Goal: Task Accomplishment & Management: Manage account settings

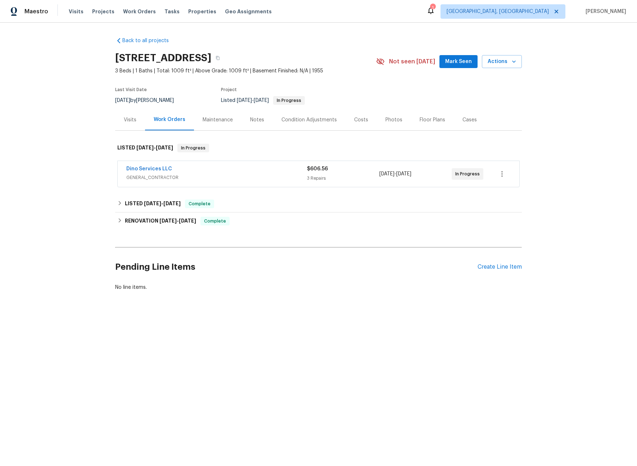
click at [120, 122] on div "Visits" at bounding box center [130, 119] width 30 height 21
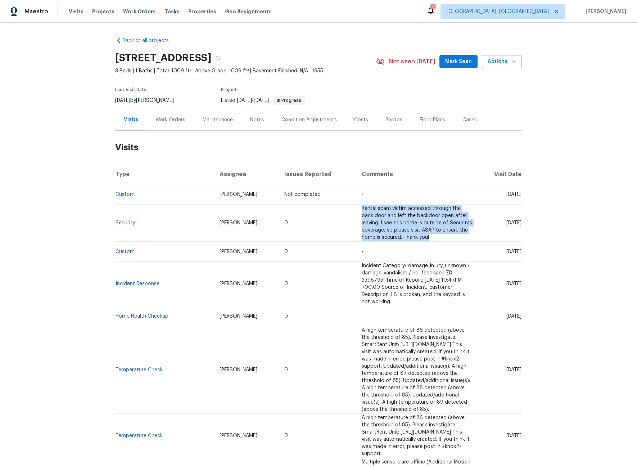
drag, startPoint x: 363, startPoint y: 229, endPoint x: 311, endPoint y: 210, distance: 54.9
click at [356, 211] on td "Rental scam victim accessed through the back door and left the backdoor open af…" at bounding box center [417, 222] width 122 height 37
copy span "Rental scam victim accessed through the back door and left the backdoor open af…"
click at [507, 60] on span "Actions" at bounding box center [502, 61] width 28 height 9
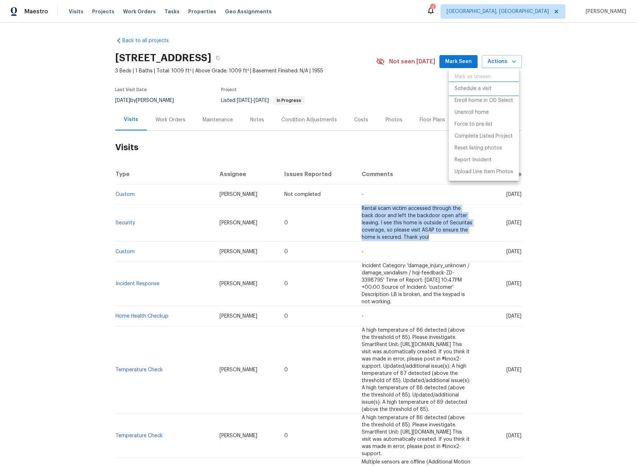
click at [476, 87] on p "Schedule a visit" at bounding box center [473, 89] width 37 height 8
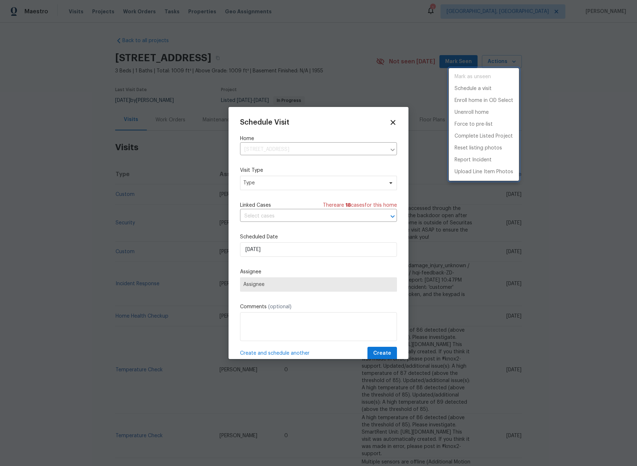
click at [290, 186] on div at bounding box center [318, 233] width 637 height 466
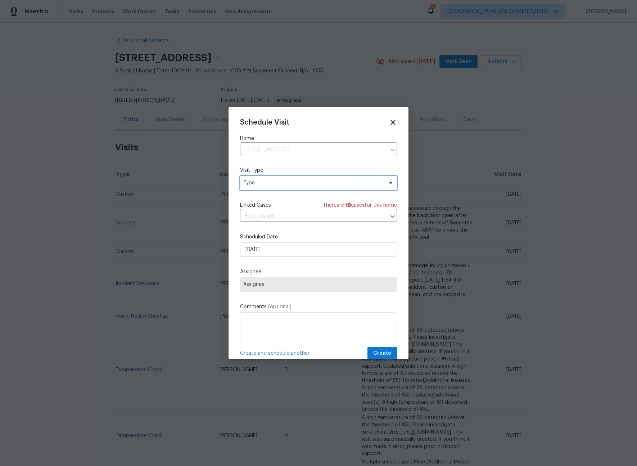
click at [290, 184] on span "Type" at bounding box center [313, 182] width 140 height 7
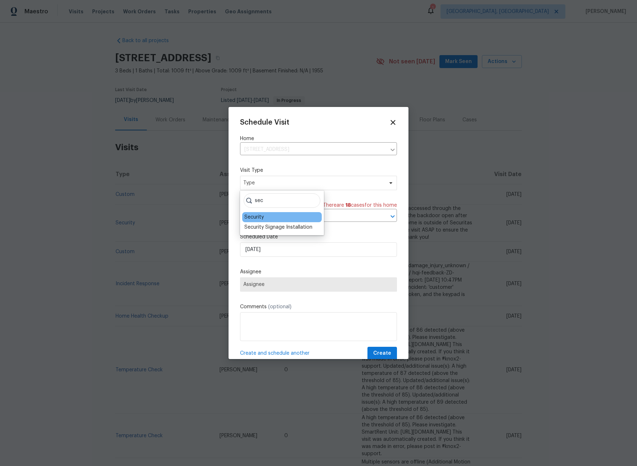
type input "sec"
click at [252, 216] on div "Security" at bounding box center [253, 216] width 19 height 7
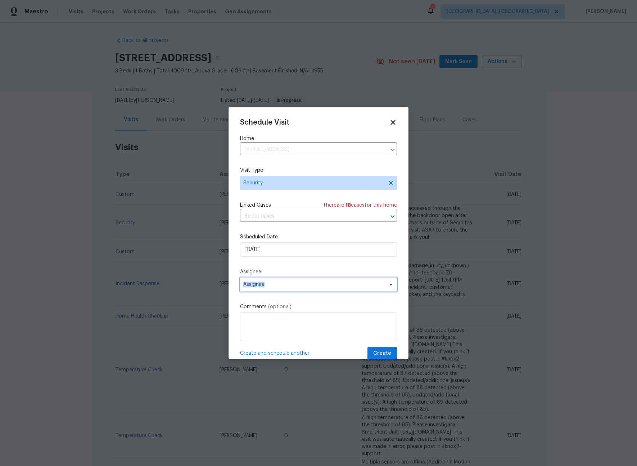
click at [265, 282] on span "Assignee" at bounding box center [313, 285] width 141 height 6
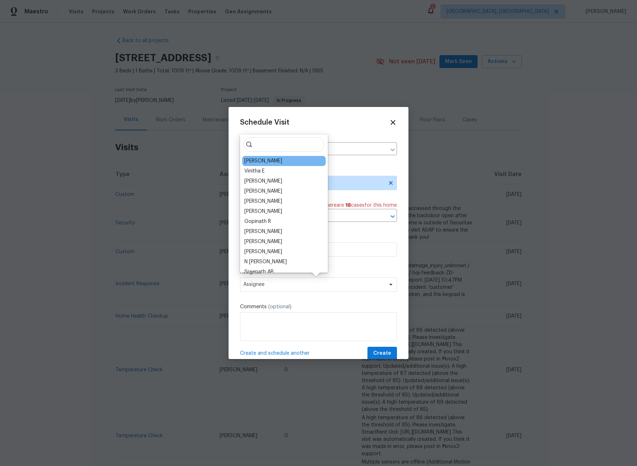
click at [258, 162] on div "Christopher Neilson" at bounding box center [263, 160] width 38 height 7
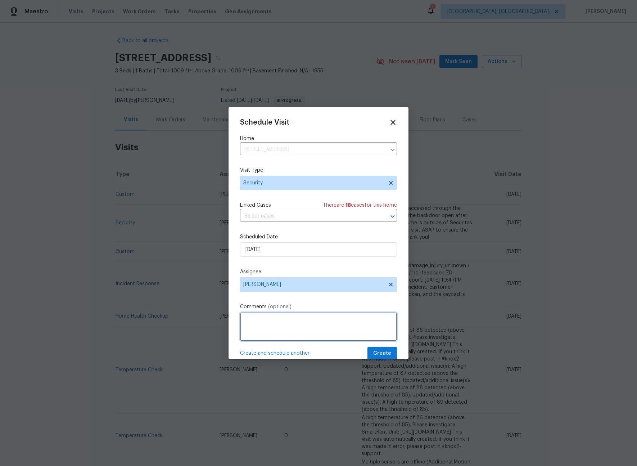
click at [275, 325] on textarea at bounding box center [318, 326] width 157 height 29
paste textarea "Rental scam victim accessed through the back door and left the backdoor open af…"
click at [331, 328] on textarea "Rental scam victim accessed through the back door and left the backdoor open af…" at bounding box center [318, 326] width 157 height 29
type textarea "Rental scam victim accessed through the back door and left the backdoor open af…"
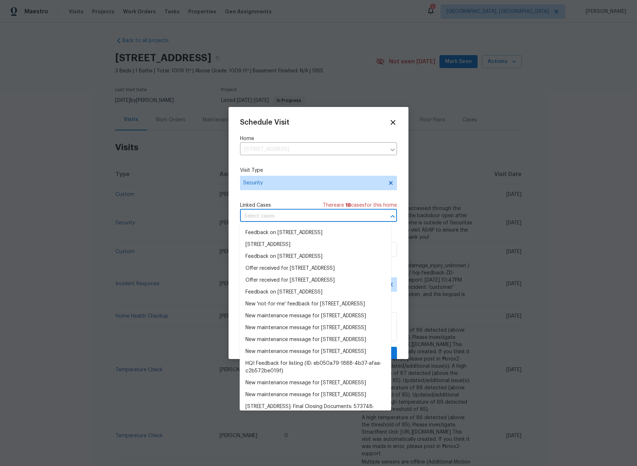
click at [302, 220] on input "text" at bounding box center [308, 216] width 137 height 11
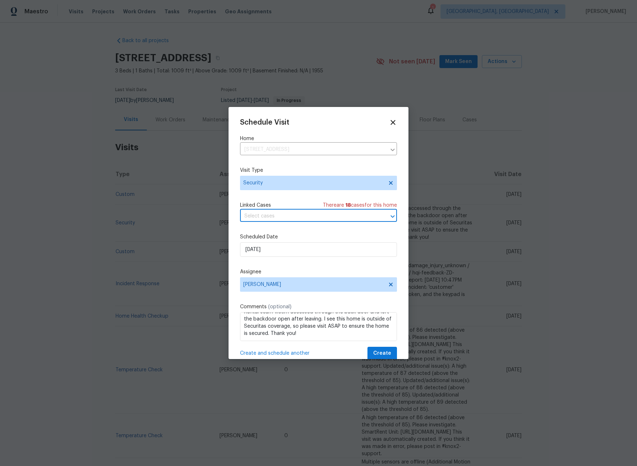
click at [301, 219] on input "text" at bounding box center [308, 216] width 137 height 11
click at [373, 350] on span "Create" at bounding box center [382, 353] width 18 height 9
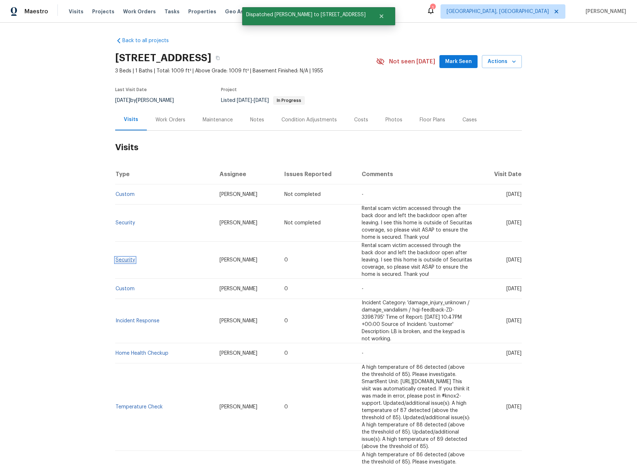
click at [125, 257] on link "Security" at bounding box center [125, 259] width 19 height 5
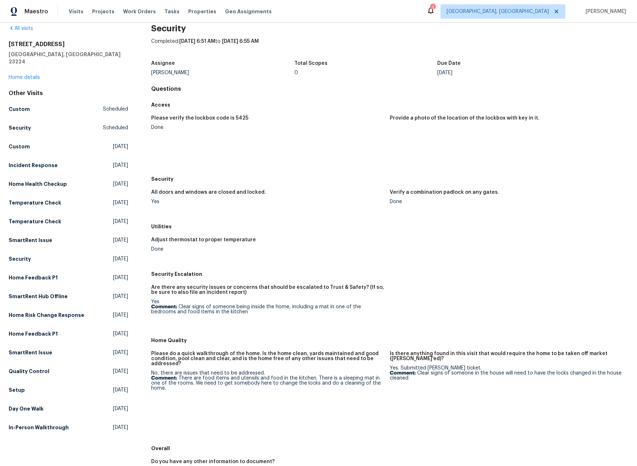
scroll to position [19, 0]
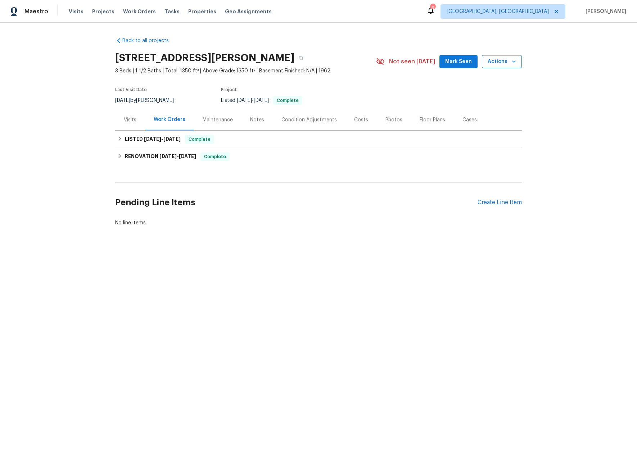
click at [501, 61] on span "Actions" at bounding box center [502, 61] width 28 height 9
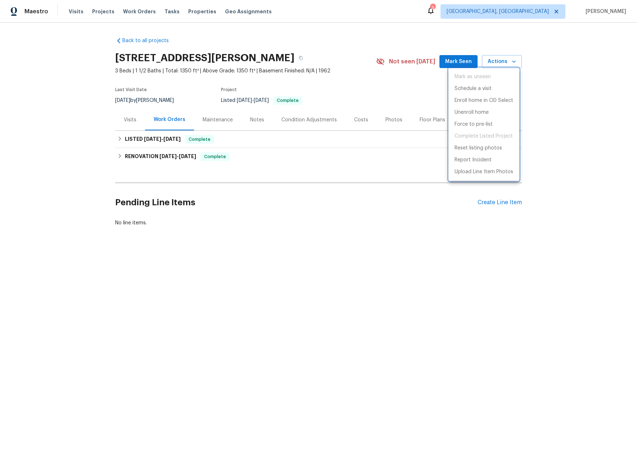
click at [122, 118] on div at bounding box center [318, 233] width 637 height 466
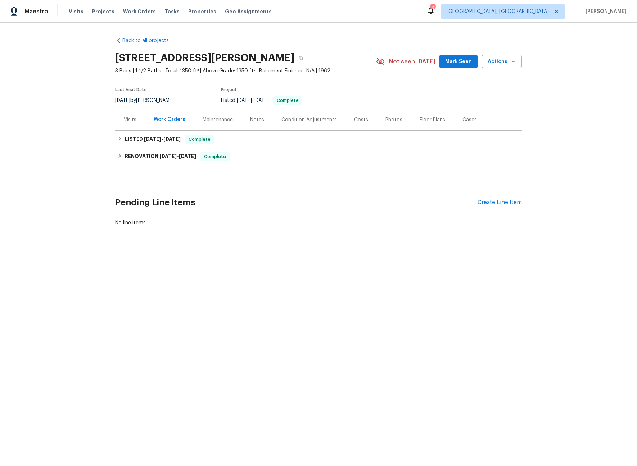
click at [126, 119] on div "Visits" at bounding box center [130, 119] width 13 height 7
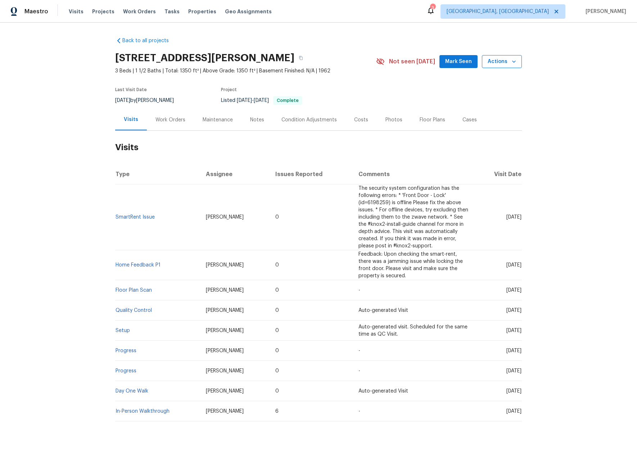
click at [490, 66] on span "Actions" at bounding box center [502, 61] width 28 height 9
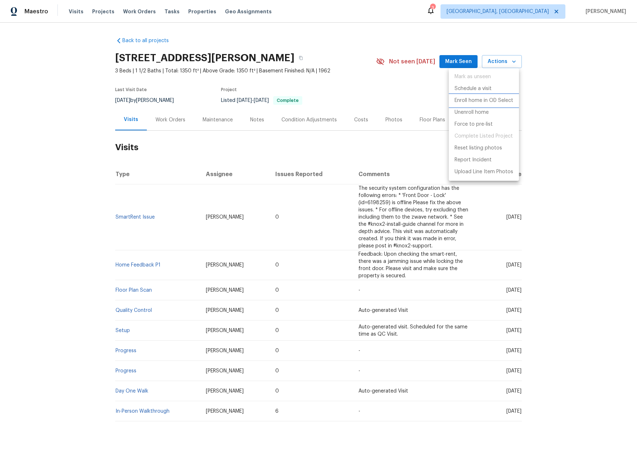
click at [460, 95] on li "Enroll home in OD Select" at bounding box center [484, 101] width 70 height 12
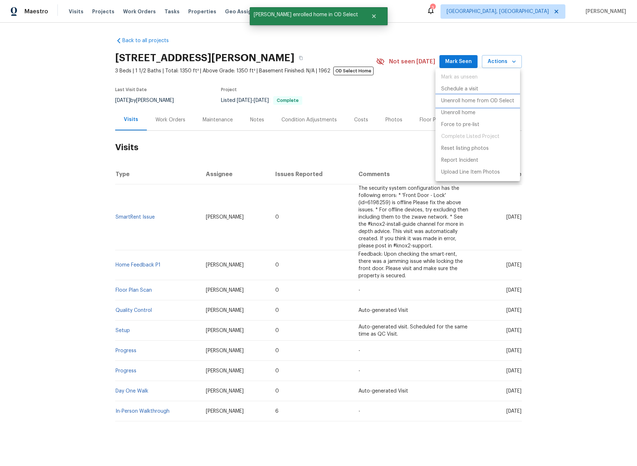
click at [466, 105] on li "Unenroll home from OD Select" at bounding box center [478, 101] width 85 height 12
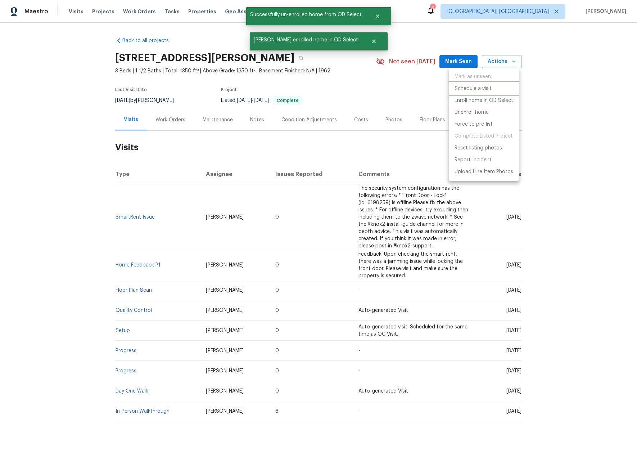
click at [478, 89] on p "Schedule a visit" at bounding box center [473, 89] width 37 height 8
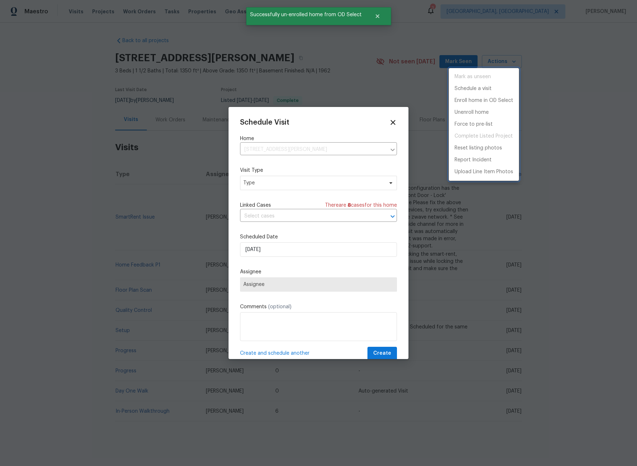
click at [295, 184] on div at bounding box center [318, 233] width 637 height 466
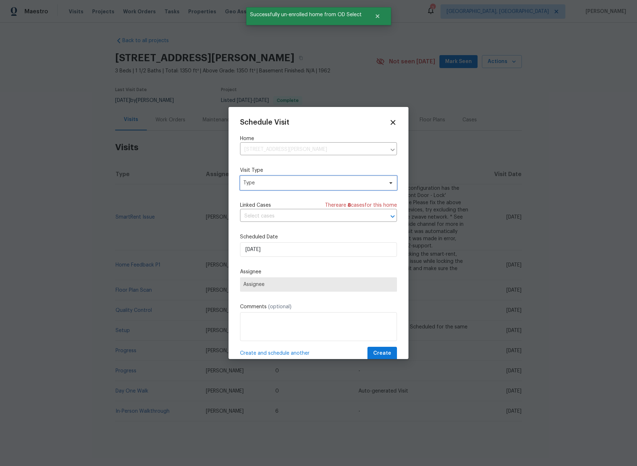
click at [291, 184] on span "Type" at bounding box center [313, 182] width 140 height 7
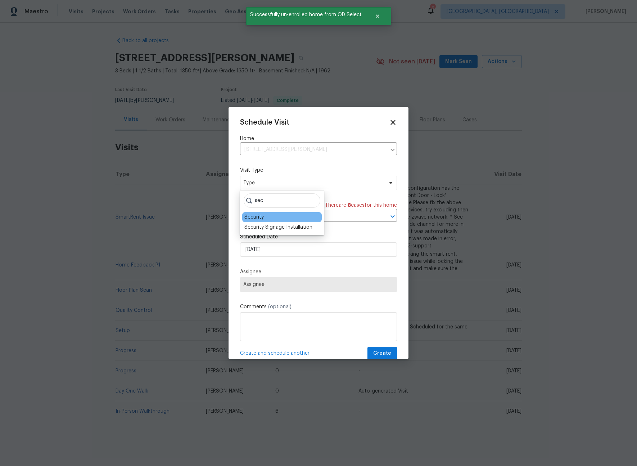
type input "sec"
click at [256, 220] on div "Security" at bounding box center [253, 216] width 19 height 7
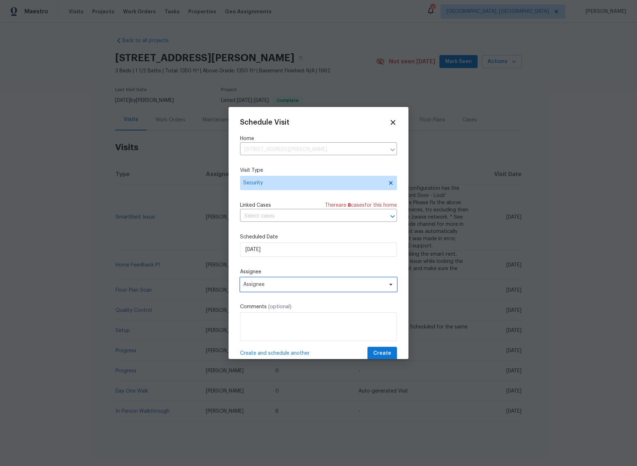
click at [274, 283] on span "Assignee" at bounding box center [313, 285] width 141 height 6
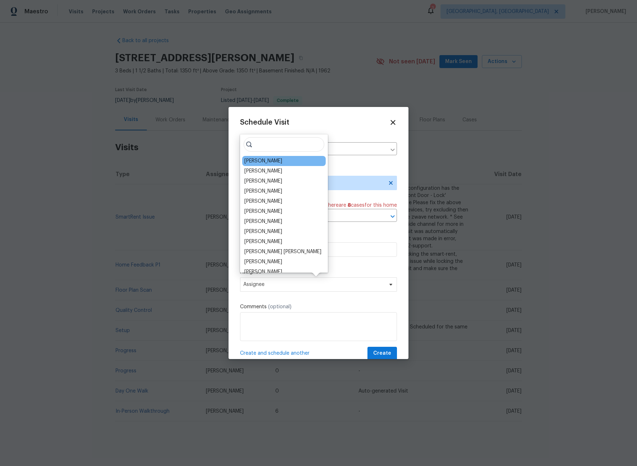
click at [260, 164] on div "Dominic Herron" at bounding box center [263, 160] width 38 height 7
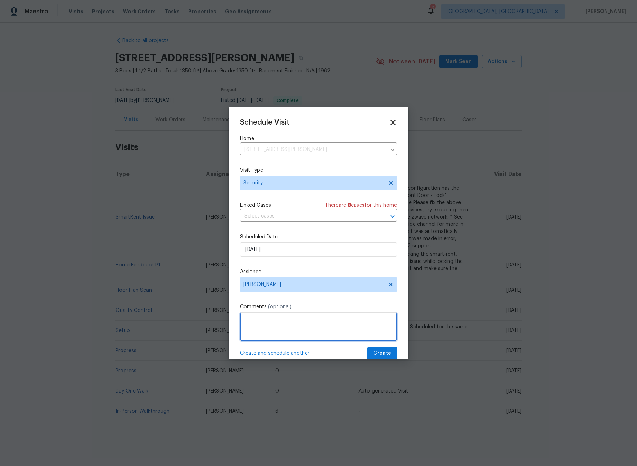
click at [291, 325] on textarea at bounding box center [318, 326] width 157 height 29
type textarea "-"
paste textarea "Rental Scammer has obtained the LB code. Please visit and change the code asap.…"
type textarea "Rental Scammer has obtained the LB code. Please visit and change the code asap.…"
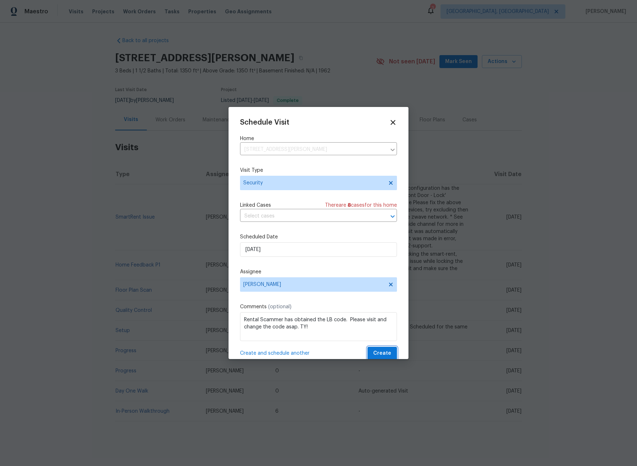
click at [375, 352] on span "Create" at bounding box center [382, 353] width 18 height 9
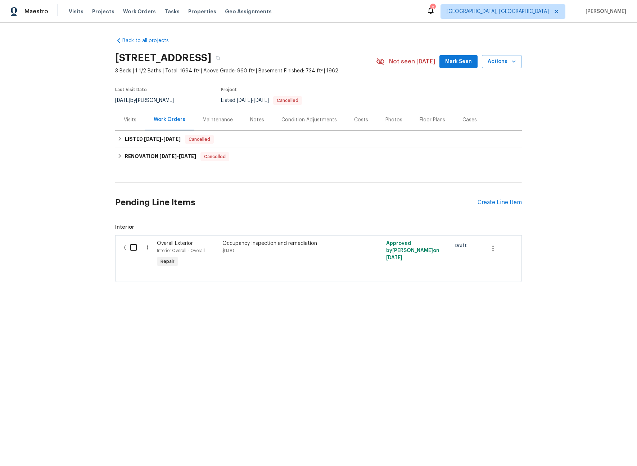
click at [126, 120] on div "Visits" at bounding box center [130, 119] width 13 height 7
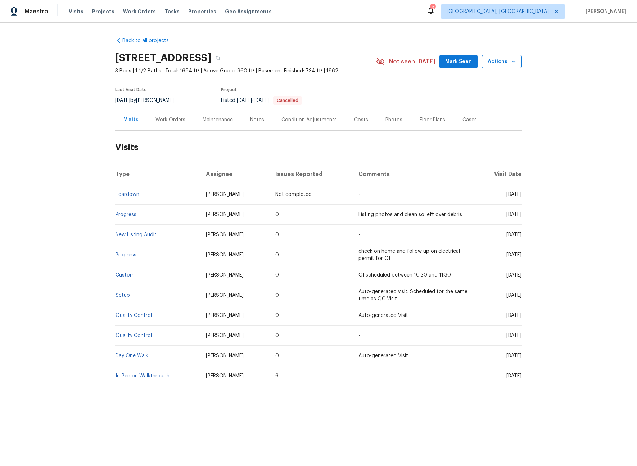
click at [497, 65] on span "Actions" at bounding box center [502, 61] width 28 height 9
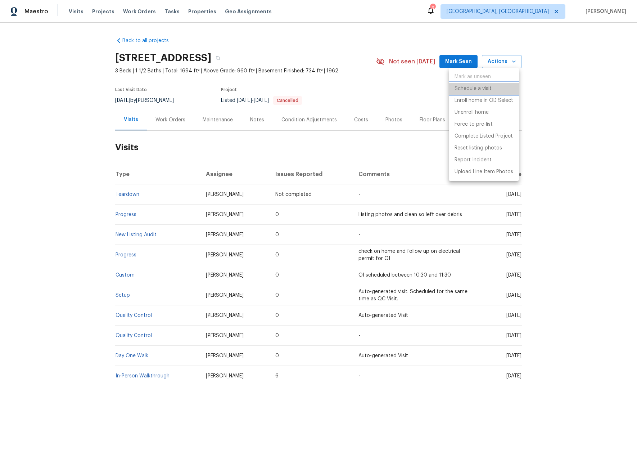
click at [473, 86] on p "Schedule a visit" at bounding box center [473, 89] width 37 height 8
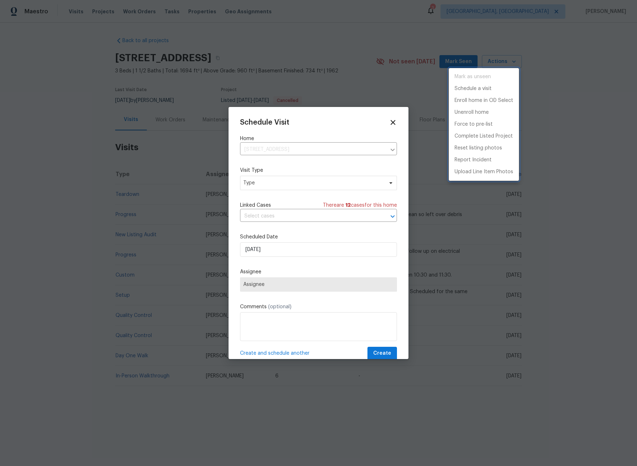
click at [286, 184] on div at bounding box center [318, 233] width 637 height 466
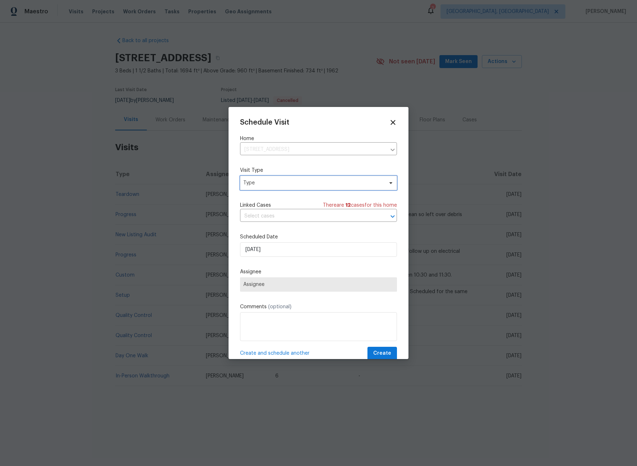
click at [277, 185] on span "Type" at bounding box center [313, 182] width 140 height 7
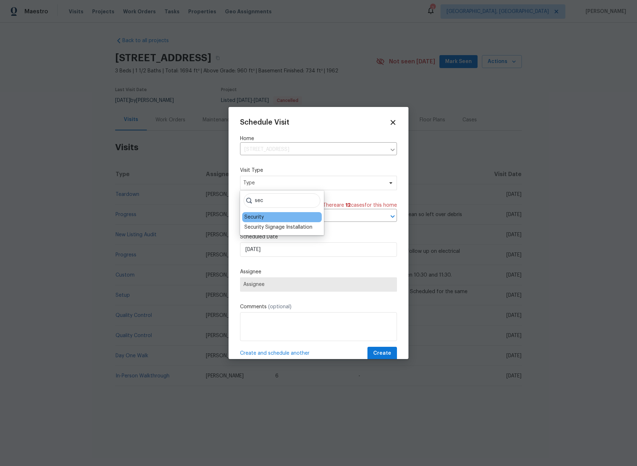
type input "sec"
click at [255, 215] on div "Security" at bounding box center [253, 216] width 19 height 7
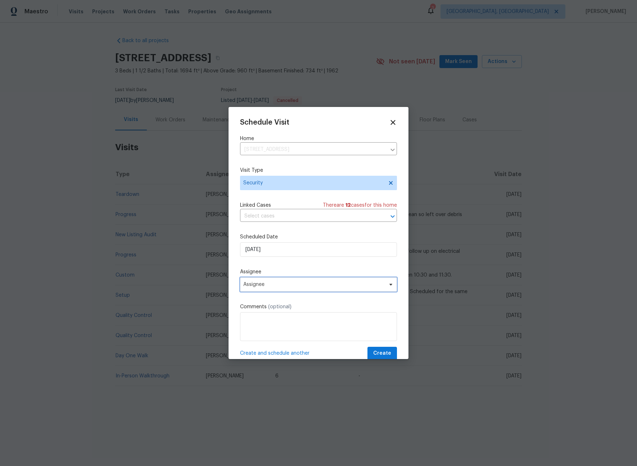
click at [266, 287] on span "Assignee" at bounding box center [313, 285] width 141 height 6
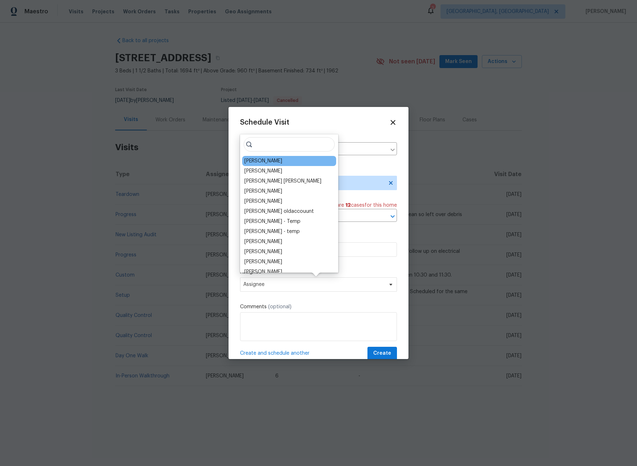
click at [260, 158] on div "James Nolting" at bounding box center [263, 160] width 38 height 7
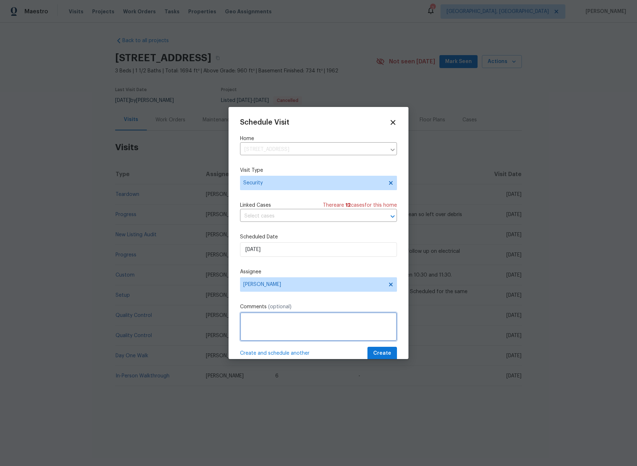
click at [289, 321] on textarea at bounding box center [318, 326] width 157 height 29
drag, startPoint x: 378, startPoint y: 320, endPoint x: 363, endPoint y: 321, distance: 15.1
click at [363, 321] on textarea "The LB case been broken and the keys are outside of it" at bounding box center [318, 326] width 157 height 29
type textarea "The LB case been broken and the keys are outside of the home. Location of the k…"
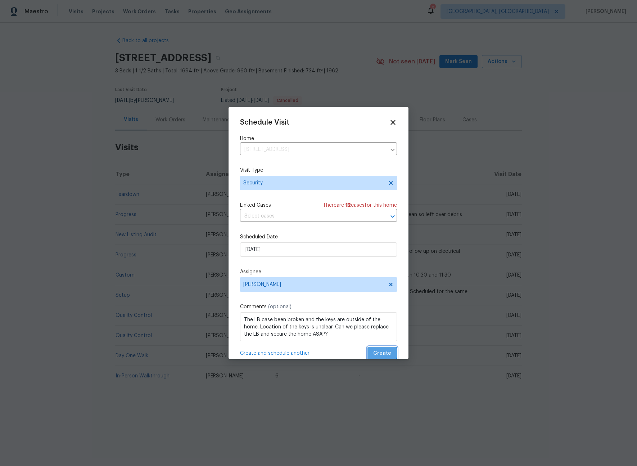
click at [377, 353] on span "Create" at bounding box center [382, 353] width 18 height 9
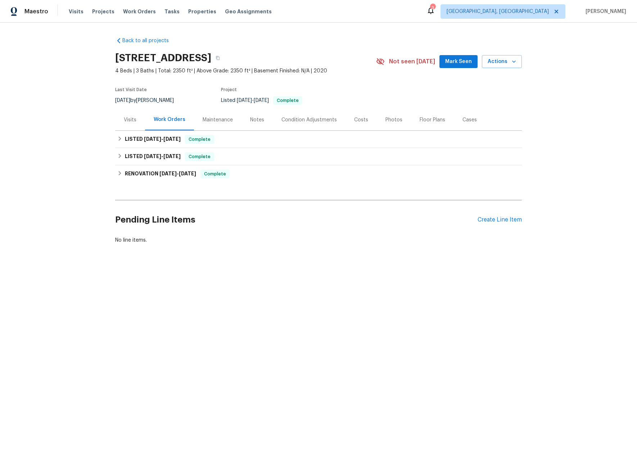
click at [128, 120] on div "Visits" at bounding box center [130, 119] width 13 height 7
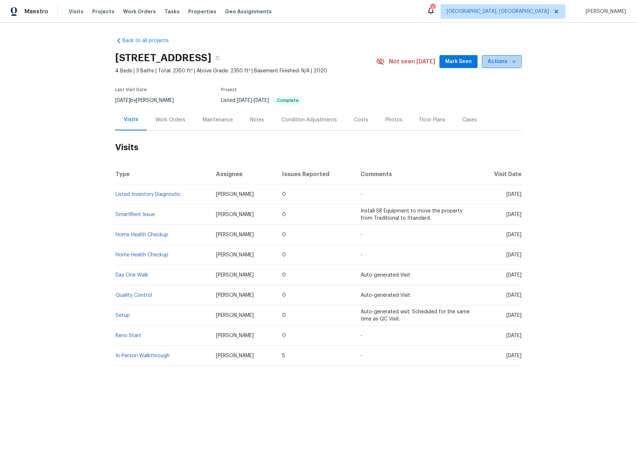
click at [488, 60] on span "Actions" at bounding box center [502, 61] width 28 height 9
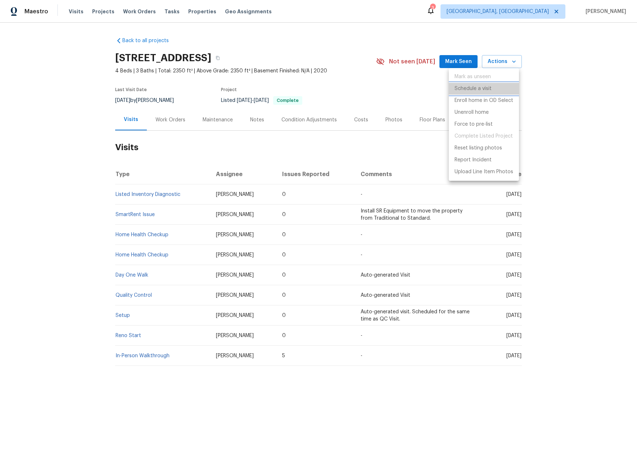
click at [458, 91] on p "Schedule a visit" at bounding box center [473, 89] width 37 height 8
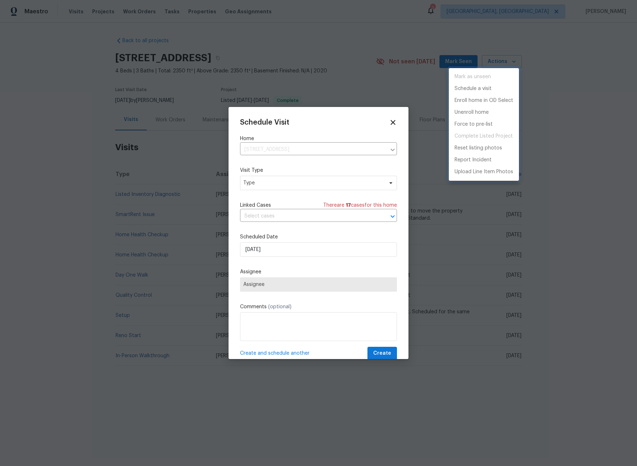
drag, startPoint x: 292, startPoint y: 179, endPoint x: 291, endPoint y: 184, distance: 4.5
click at [292, 180] on div at bounding box center [318, 233] width 637 height 466
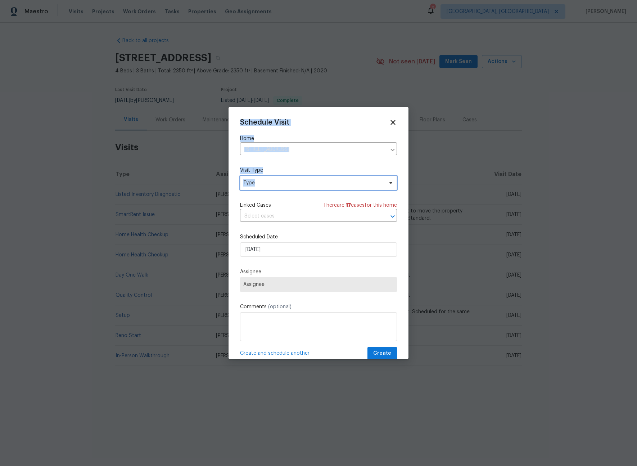
click at [290, 184] on span "Type" at bounding box center [313, 182] width 140 height 7
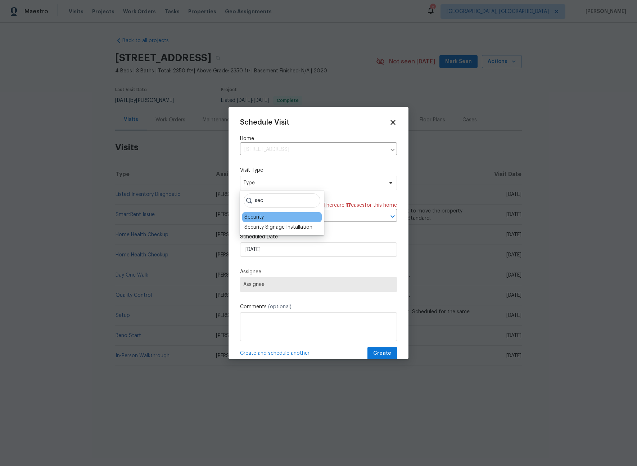
type input "sec"
click at [264, 216] on div "Security" at bounding box center [282, 217] width 80 height 10
click at [257, 218] on div "Security" at bounding box center [253, 216] width 19 height 7
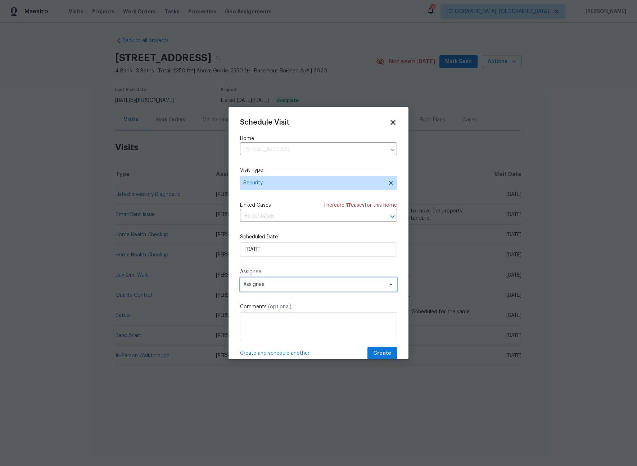
click at [273, 285] on span "Assignee" at bounding box center [313, 285] width 141 height 6
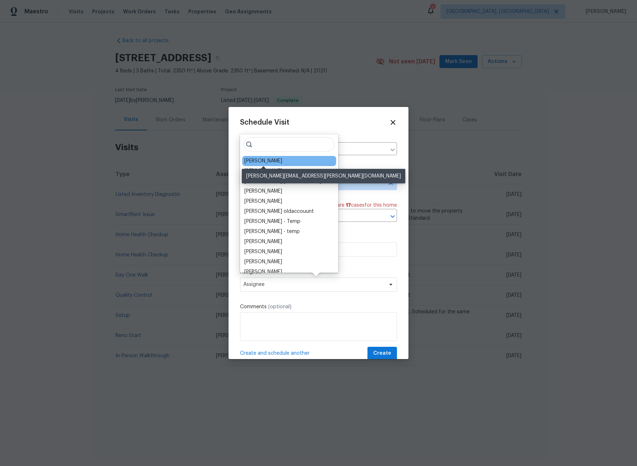
click at [256, 163] on div "[PERSON_NAME]" at bounding box center [263, 160] width 38 height 7
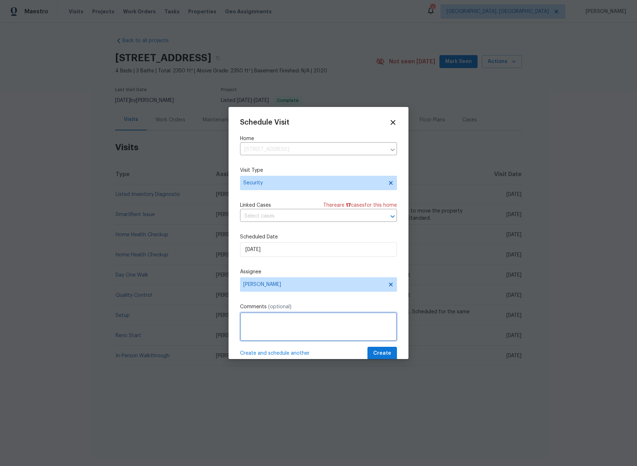
click at [267, 316] on textarea at bounding box center [318, 326] width 157 height 29
type textarea "The backdoor has been left open under instruction of a rental scammer. There is…"
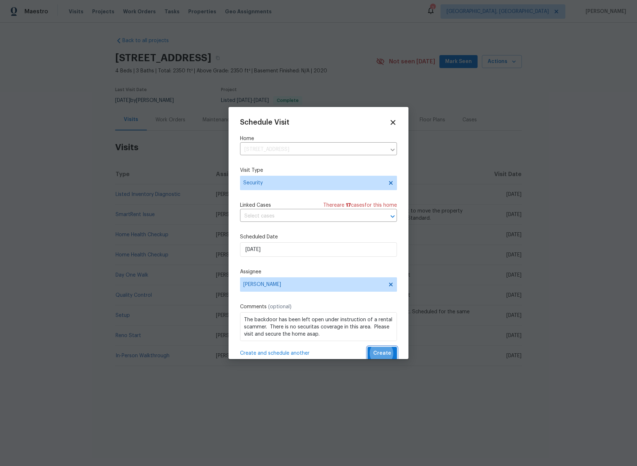
scroll to position [1, 0]
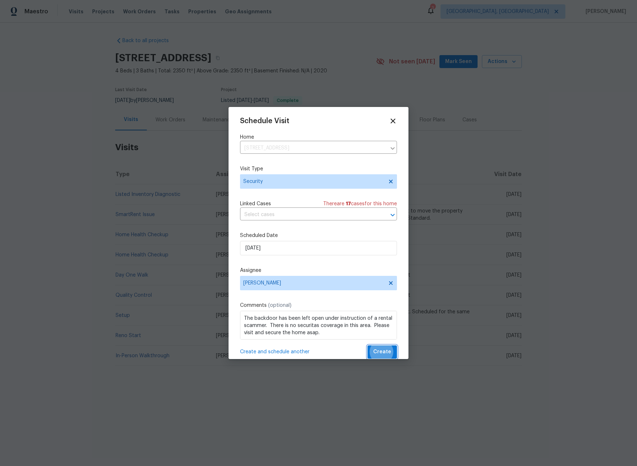
click at [368, 345] on button "Create" at bounding box center [383, 351] width 30 height 13
